Goal: Task Accomplishment & Management: Manage account settings

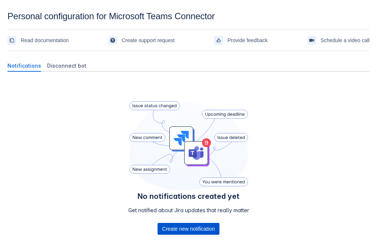
click at [178, 225] on span "Create new notification" at bounding box center [188, 229] width 53 height 12
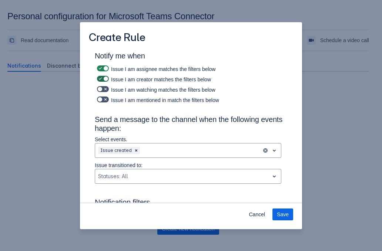
click at [103, 78] on span at bounding box center [106, 79] width 6 height 6
click at [102, 78] on input "checkbox" at bounding box center [99, 79] width 5 height 5
checkbox input "false"
click at [103, 87] on span at bounding box center [106, 89] width 6 height 6
click at [102, 87] on input "checkbox" at bounding box center [99, 89] width 5 height 5
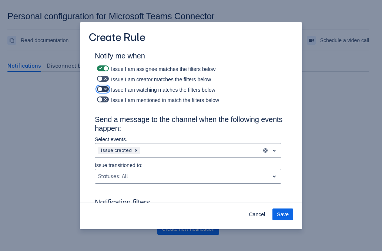
checkbox input "true"
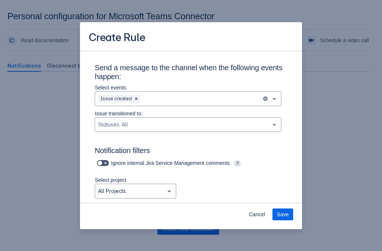
scroll to position [55, 0]
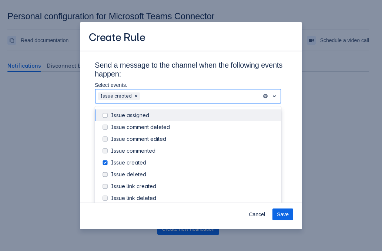
click at [197, 99] on div at bounding box center [199, 96] width 117 height 9
click at [156, 117] on div "Issue assigned" at bounding box center [194, 115] width 166 height 7
type input "i"
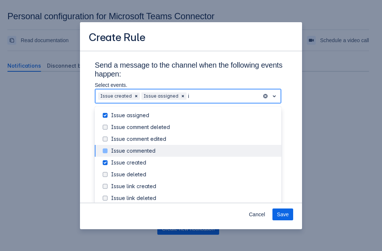
click at [130, 149] on div "Issue commented" at bounding box center [194, 150] width 166 height 7
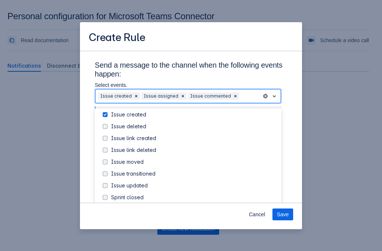
scroll to position [67, 0]
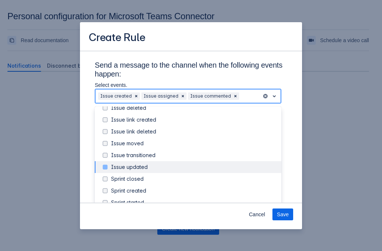
click at [161, 166] on div "Issue updated" at bounding box center [194, 167] width 166 height 7
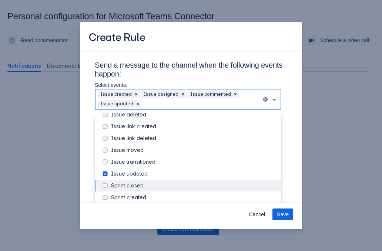
scroll to position [64, 0]
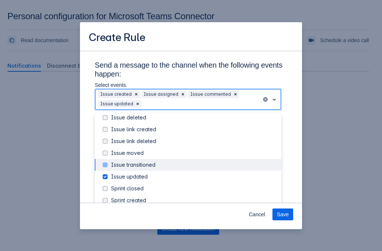
click at [148, 167] on div "Issue transitioned" at bounding box center [194, 164] width 166 height 7
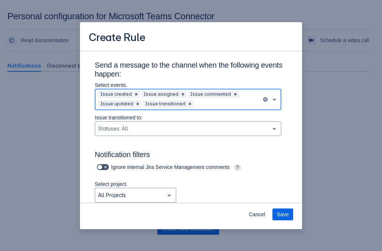
click at [270, 100] on span "open" at bounding box center [274, 99] width 9 height 9
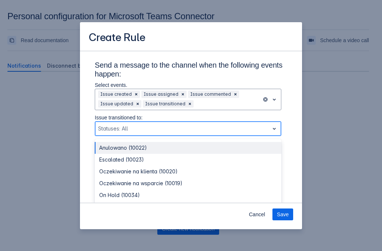
click at [233, 126] on div at bounding box center [182, 128] width 168 height 9
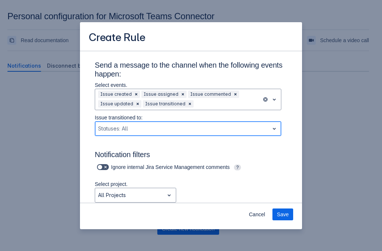
click at [233, 126] on div at bounding box center [182, 128] width 168 height 9
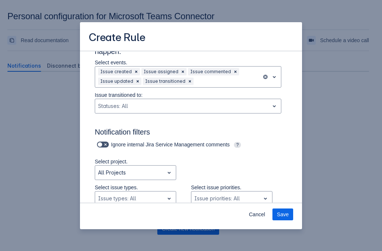
scroll to position [76, 0]
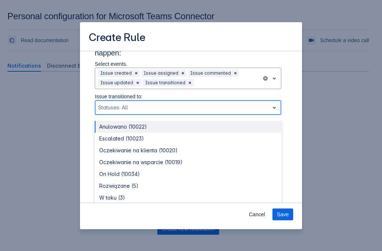
click at [181, 102] on div "Statuses: All" at bounding box center [182, 108] width 174 height 12
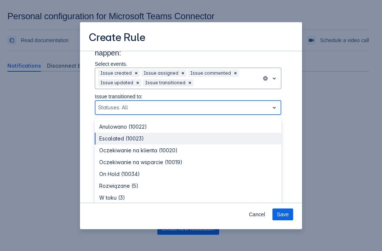
click at [148, 139] on div "Escalated (10023)" at bounding box center [188, 139] width 187 height 12
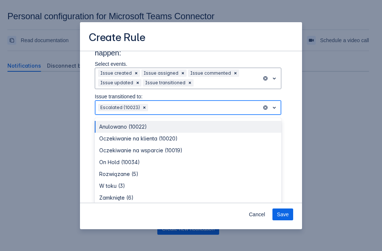
click at [184, 109] on div at bounding box center [204, 107] width 109 height 9
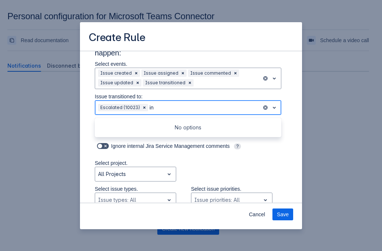
type input "i"
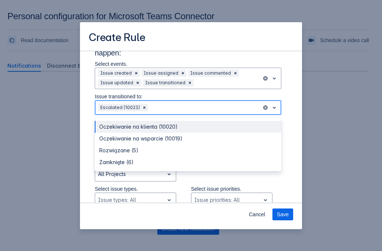
type input "w"
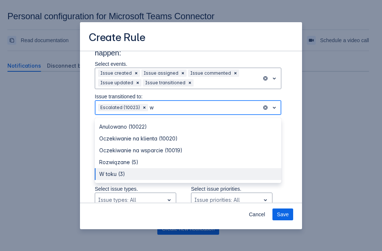
click at [171, 171] on div "W toku (3)" at bounding box center [188, 175] width 187 height 12
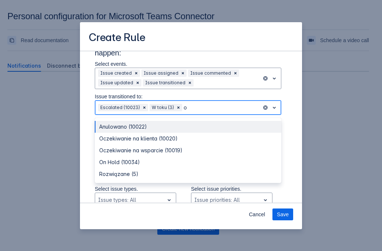
type input "on"
click at [270, 105] on span "open" at bounding box center [274, 107] width 9 height 9
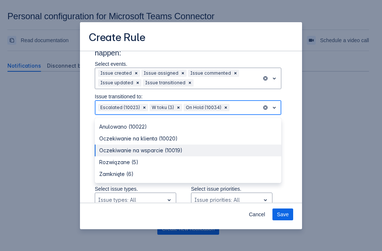
click at [153, 146] on div "Oczekiwanie na wsparcie (10019)" at bounding box center [188, 151] width 187 height 12
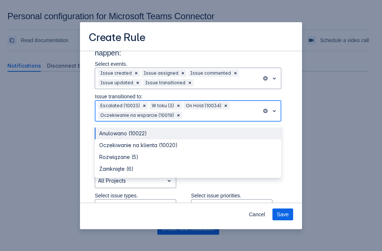
click at [270, 107] on span "open" at bounding box center [274, 111] width 9 height 9
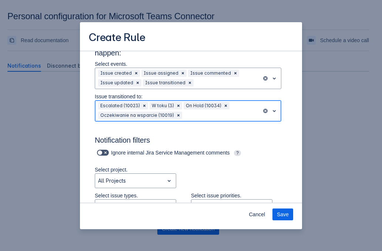
click at [270, 107] on span "open" at bounding box center [274, 111] width 9 height 9
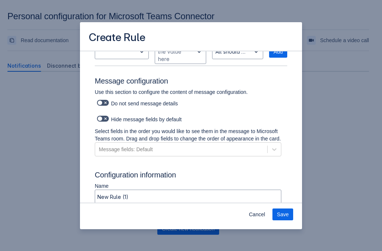
scroll to position [370, 0]
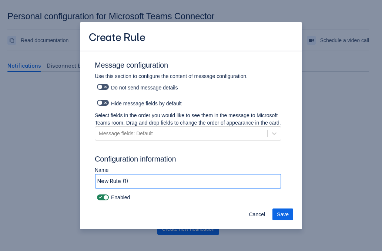
click at [182, 185] on input "New Rule (1)" at bounding box center [188, 181] width 186 height 13
type input "N"
type input "Jira_teams"
click at [283, 213] on span "Save" at bounding box center [283, 215] width 12 height 12
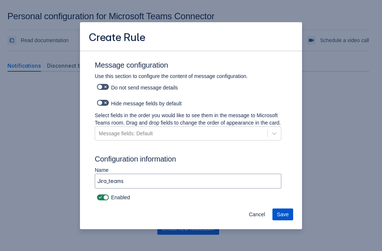
scroll to position [0, 0]
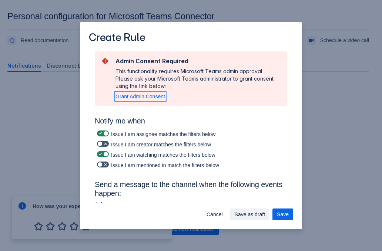
click at [150, 96] on span "Grant Admin Consent" at bounding box center [141, 97] width 50 height 6
click at [253, 212] on span "Save as draft" at bounding box center [250, 215] width 31 height 12
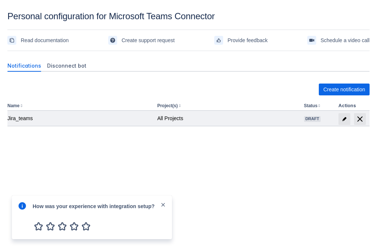
click at [234, 119] on div "All Projects" at bounding box center [227, 118] width 141 height 7
click at [342, 121] on span "edit" at bounding box center [344, 119] width 6 height 6
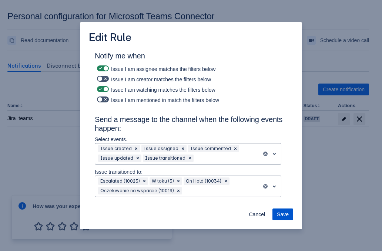
click at [283, 212] on span "Save" at bounding box center [283, 215] width 12 height 12
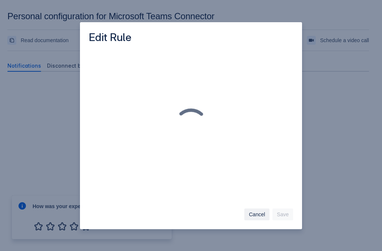
click at [260, 216] on span "Cancel" at bounding box center [257, 215] width 16 height 12
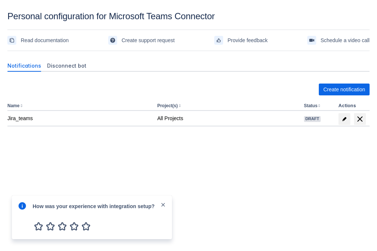
click at [306, 171] on div "Notifications Disconnect bot Create notification Name Project(s) Status Actions…" at bounding box center [188, 114] width 362 height 120
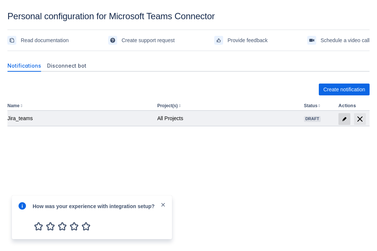
click at [344, 118] on span "edit" at bounding box center [344, 119] width 6 height 6
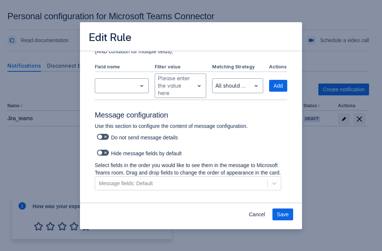
scroll to position [312, 0]
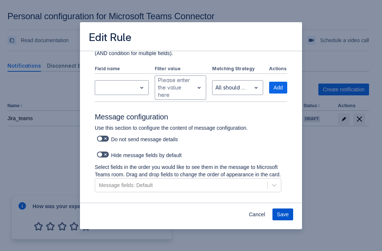
click at [280, 212] on span "Save" at bounding box center [283, 215] width 12 height 12
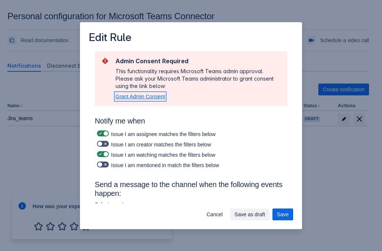
click at [139, 97] on span "Grant Admin Consent" at bounding box center [141, 97] width 50 height 6
